Goal: Transaction & Acquisition: Download file/media

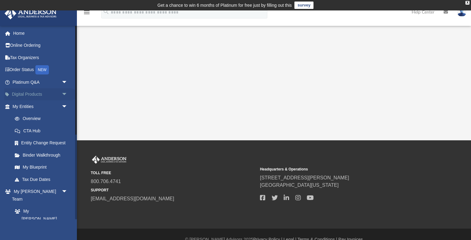
click at [64, 95] on span "arrow_drop_down" at bounding box center [67, 94] width 12 height 13
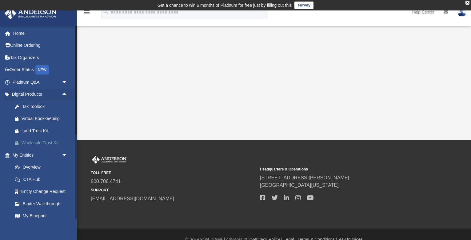
click at [45, 142] on div "Wholesale Trust Kit" at bounding box center [46, 143] width 48 height 8
click at [63, 155] on span "arrow_drop_down" at bounding box center [67, 155] width 12 height 13
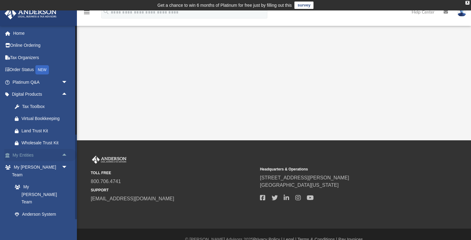
click at [63, 155] on span "arrow_drop_up" at bounding box center [67, 155] width 12 height 13
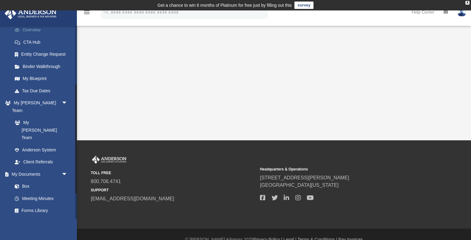
scroll to position [138, 0]
click at [38, 179] on link "Box" at bounding box center [43, 185] width 68 height 12
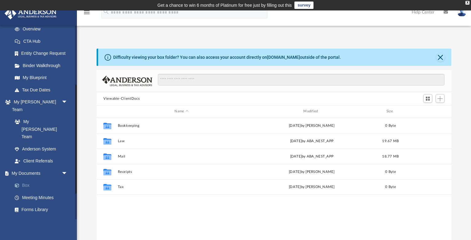
scroll to position [140, 354]
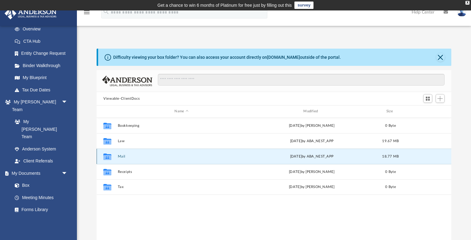
click at [122, 157] on button "Mail" at bounding box center [182, 156] width 128 height 4
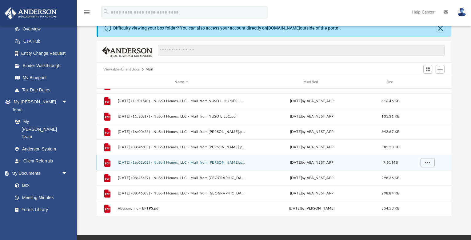
scroll to position [31, 0]
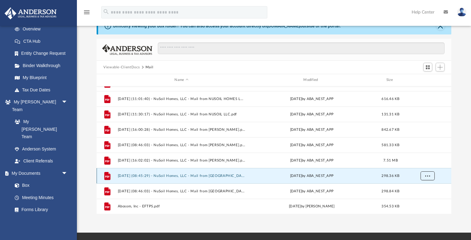
click at [426, 175] on span "More options" at bounding box center [427, 175] width 5 height 3
click at [421, 198] on li "Download" at bounding box center [422, 197] width 18 height 6
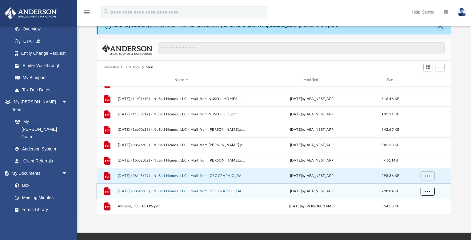
click at [429, 191] on span "More options" at bounding box center [427, 190] width 5 height 3
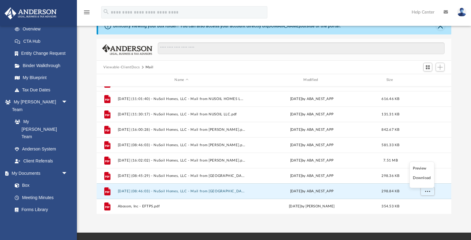
click at [424, 178] on li "Download" at bounding box center [422, 178] width 18 height 6
